Goal: Obtain resource: Download file/media

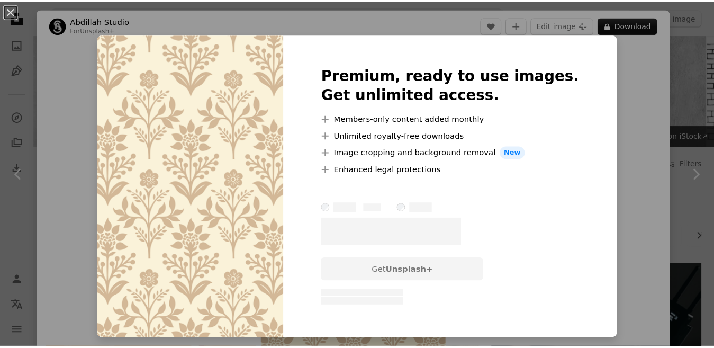
scroll to position [1059, 0]
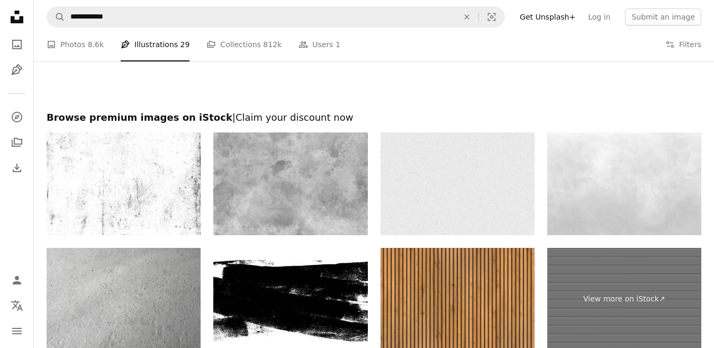
scroll to position [2054, 0]
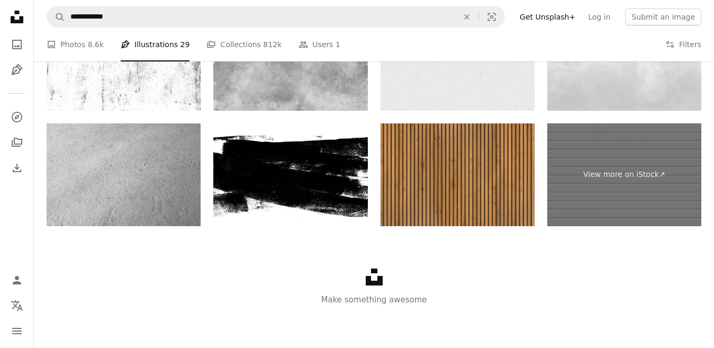
click at [499, 176] on img at bounding box center [458, 174] width 154 height 103
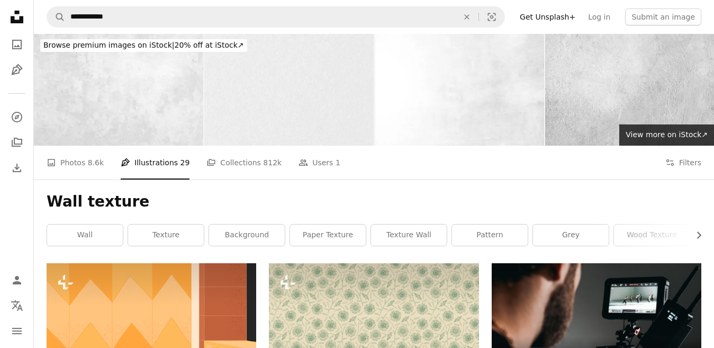
scroll to position [0, 0]
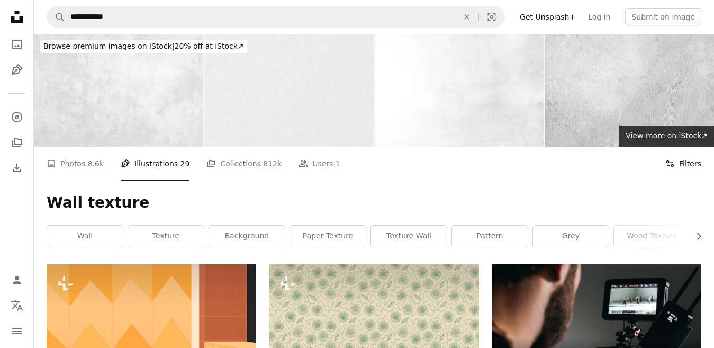
click at [679, 175] on button "Filters Filters" at bounding box center [683, 164] width 36 height 34
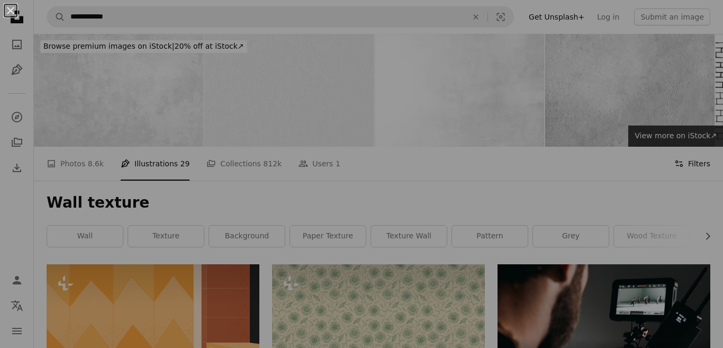
click at [679, 166] on div "An X shape" at bounding box center [361, 174] width 723 height 348
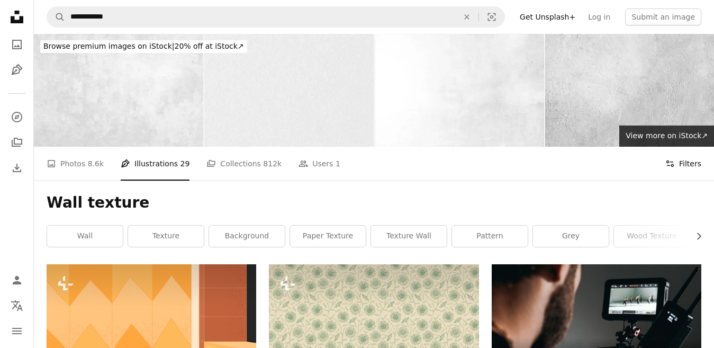
click at [679, 166] on button "Filters Filters" at bounding box center [683, 164] width 36 height 34
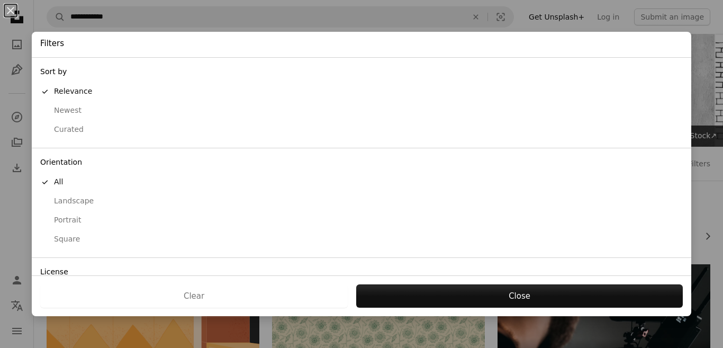
click at [86, 202] on div "Landscape" at bounding box center [361, 201] width 643 height 11
click at [73, 131] on div "Curated" at bounding box center [361, 129] width 643 height 11
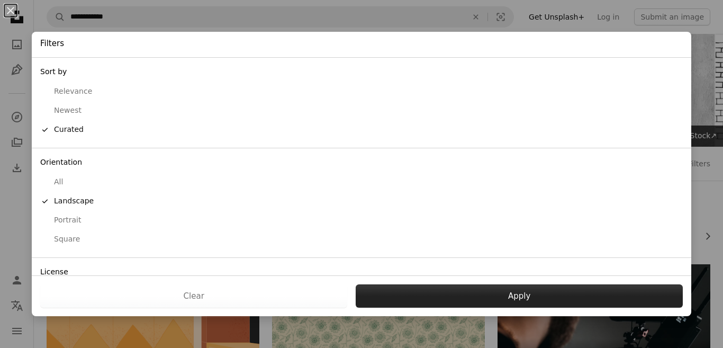
click at [548, 301] on button "Apply" at bounding box center [519, 295] width 327 height 23
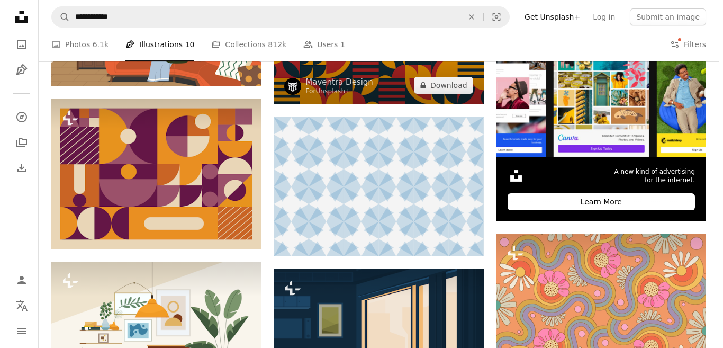
scroll to position [371, 0]
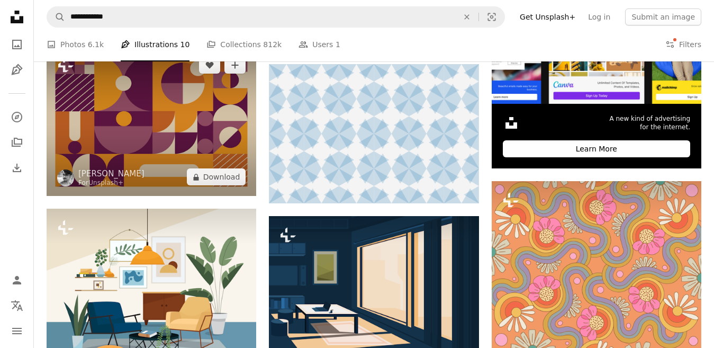
click at [132, 127] on img at bounding box center [152, 121] width 210 height 150
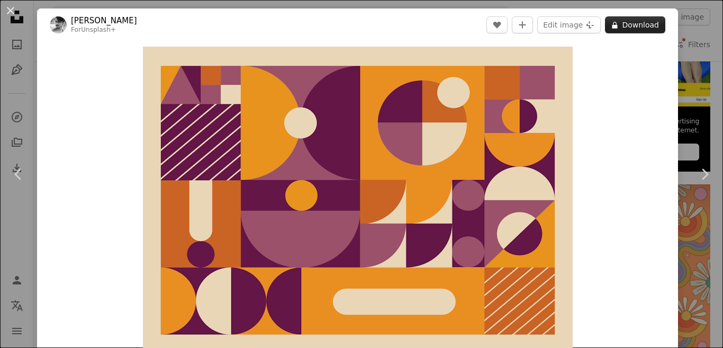
click at [622, 20] on button "A lock Download" at bounding box center [635, 24] width 60 height 17
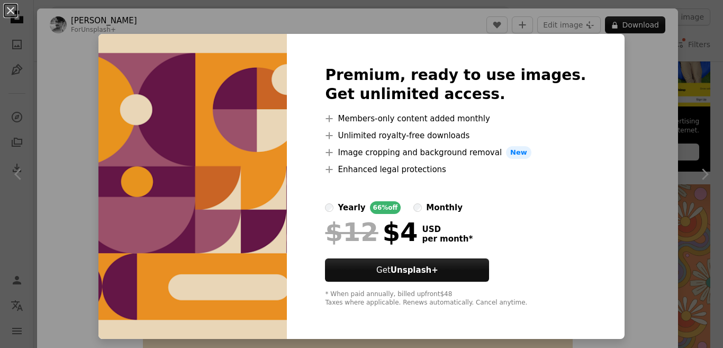
click at [260, 107] on img at bounding box center [192, 186] width 188 height 305
click at [312, 91] on div "Premium, ready to use images. Get unlimited access. A plus sign Members-only co…" at bounding box center [455, 186] width 337 height 305
click at [287, 90] on img at bounding box center [192, 186] width 188 height 305
click at [709, 89] on div "An X shape Premium, ready to use images. Get unlimited access. A plus sign Memb…" at bounding box center [361, 174] width 723 height 348
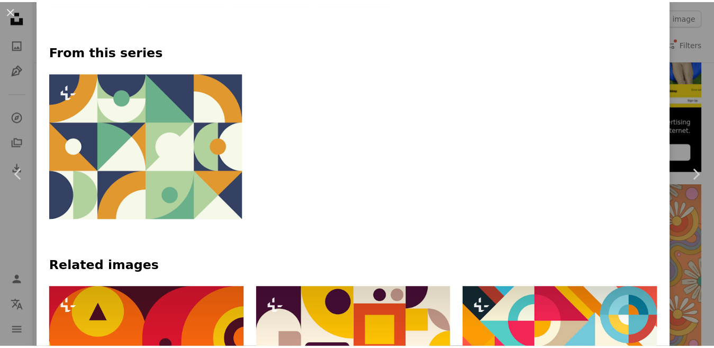
scroll to position [106, 0]
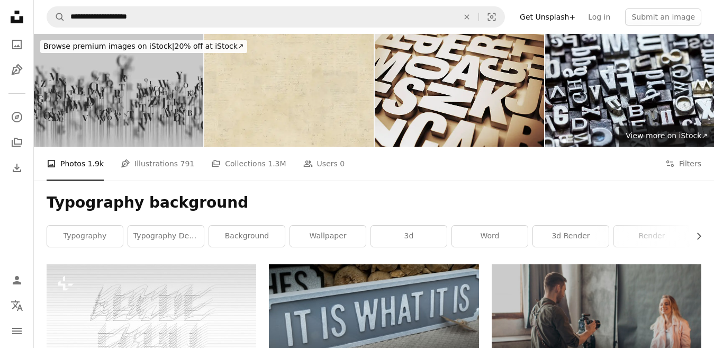
click at [442, 96] on img at bounding box center [459, 90] width 169 height 113
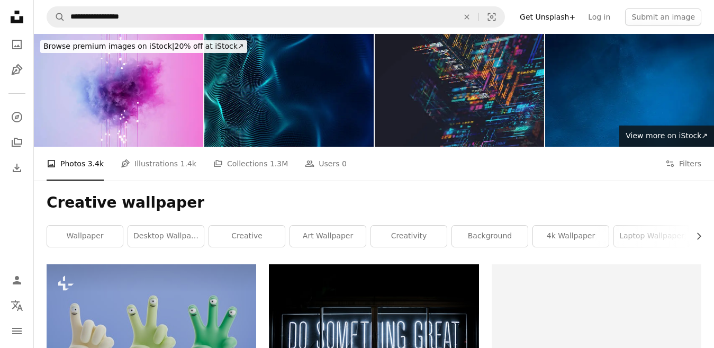
scroll to position [288, 0]
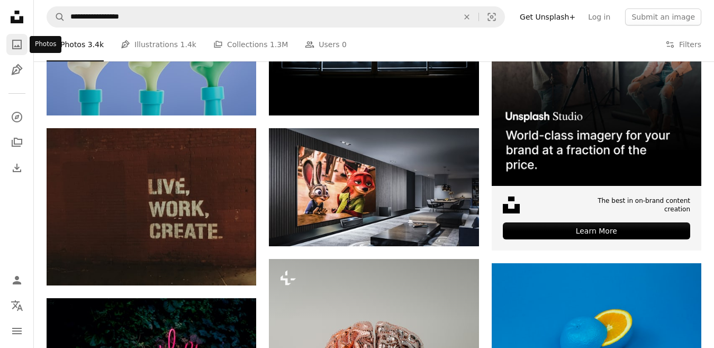
click at [24, 40] on link "A photo" at bounding box center [16, 44] width 21 height 21
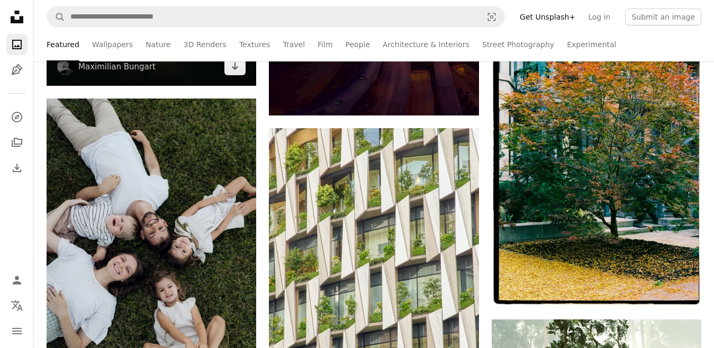
scroll to position [1164, 0]
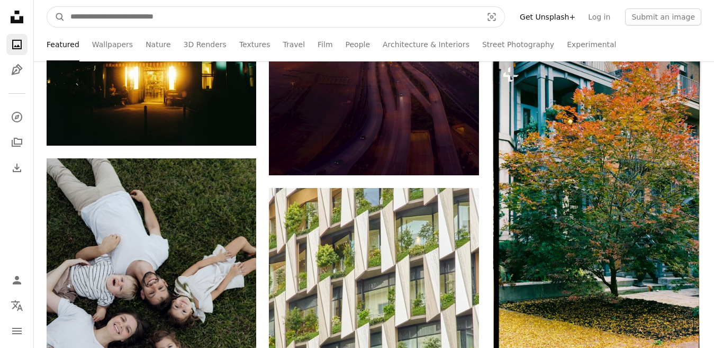
click at [124, 13] on input "Find visuals sitewide" at bounding box center [272, 17] width 414 height 20
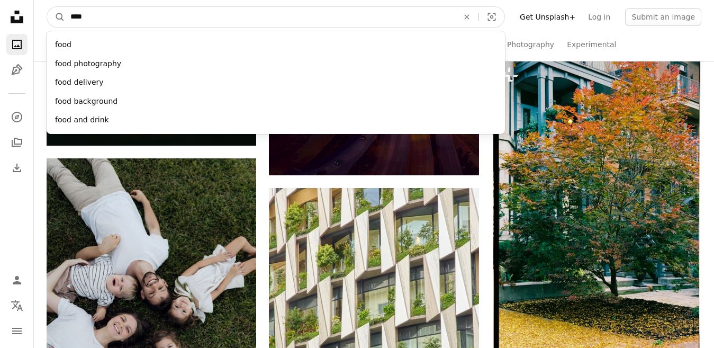
type input "****"
click at [47, 7] on button "A magnifying glass" at bounding box center [56, 17] width 18 height 20
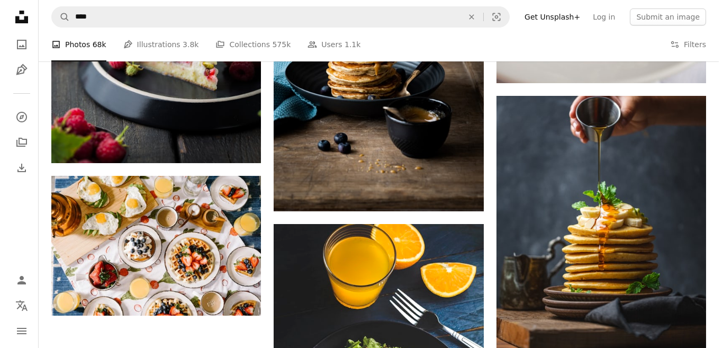
scroll to position [1624, 0]
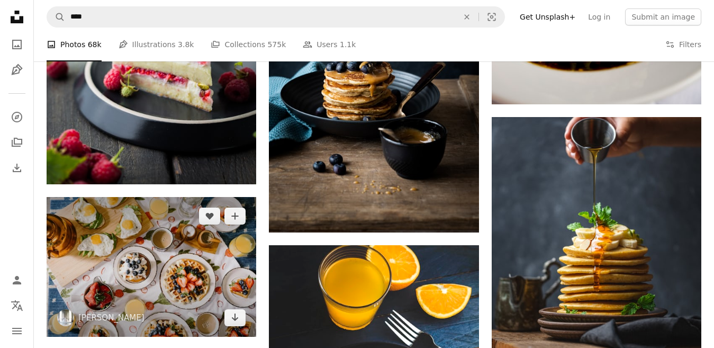
click at [155, 236] on img at bounding box center [152, 267] width 210 height 140
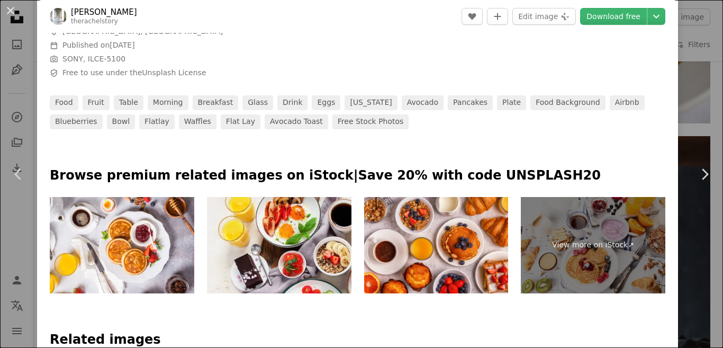
scroll to position [423, 0]
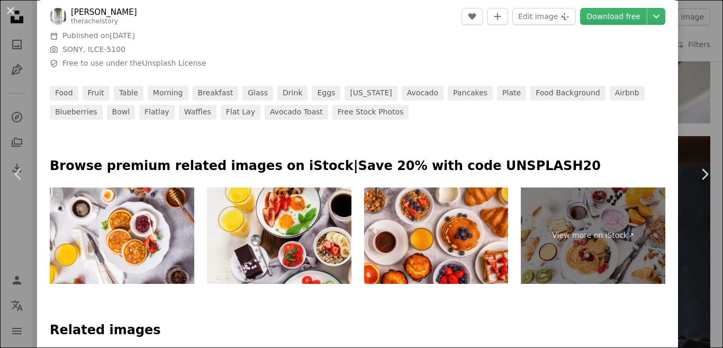
drag, startPoint x: 519, startPoint y: 96, endPoint x: 519, endPoint y: 110, distance: 13.8
click at [530, 96] on link "food background" at bounding box center [567, 93] width 75 height 15
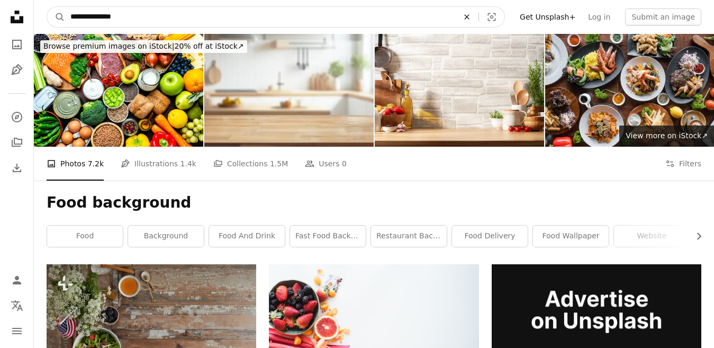
click at [478, 9] on button "An X shape" at bounding box center [466, 17] width 23 height 20
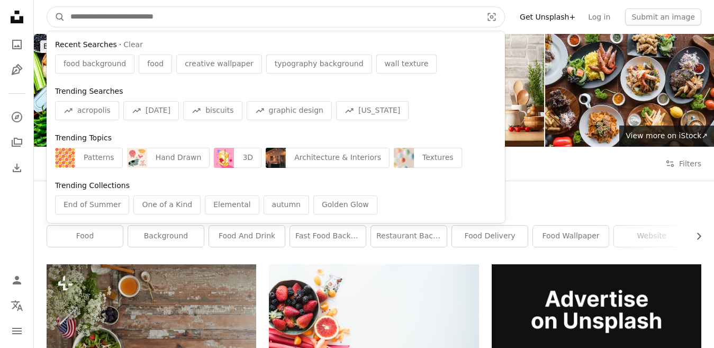
click at [125, 14] on input "Find visuals sitewide" at bounding box center [272, 17] width 414 height 20
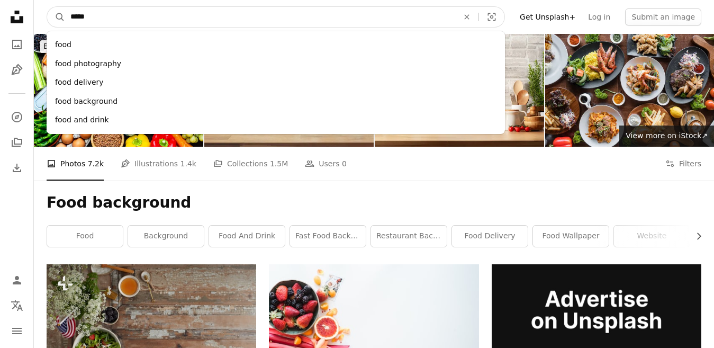
type input "****"
